Goal: Find specific page/section: Find specific page/section

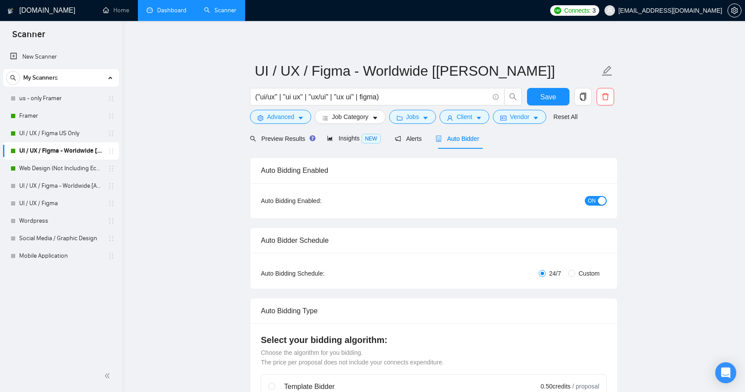
click at [171, 14] on link "Dashboard" at bounding box center [167, 10] width 40 height 7
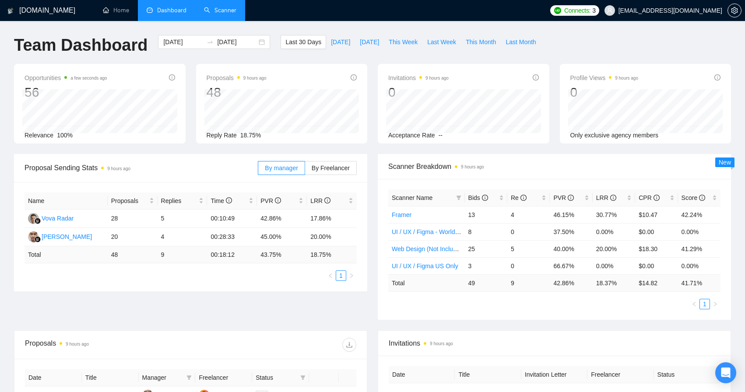
click at [218, 7] on link "Scanner" at bounding box center [220, 10] width 32 height 7
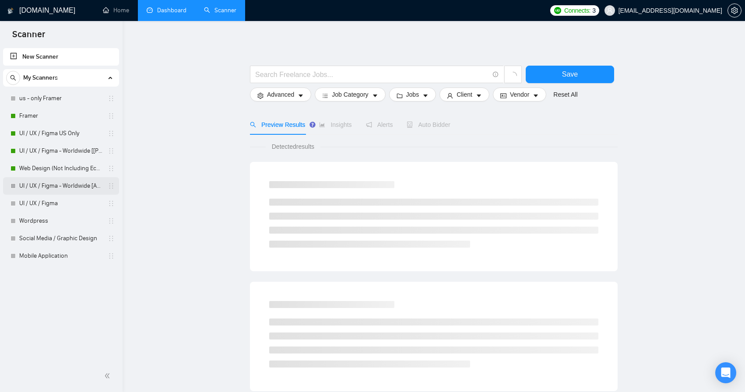
click at [75, 187] on link "UI / UX / Figma - Worldwide [Anya]" at bounding box center [60, 186] width 83 height 18
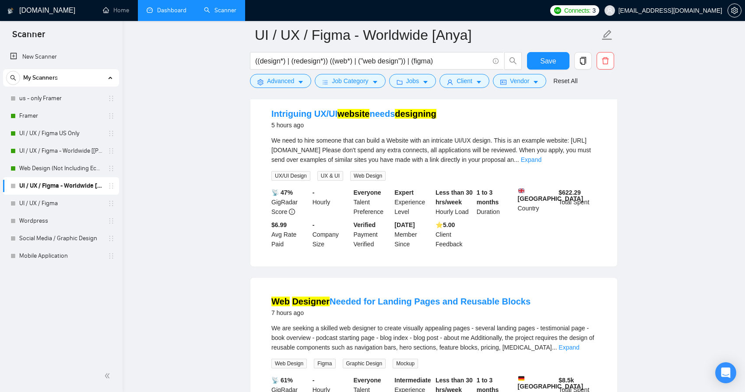
scroll to position [65, 0]
